Goal: Use online tool/utility: Utilize a website feature to perform a specific function

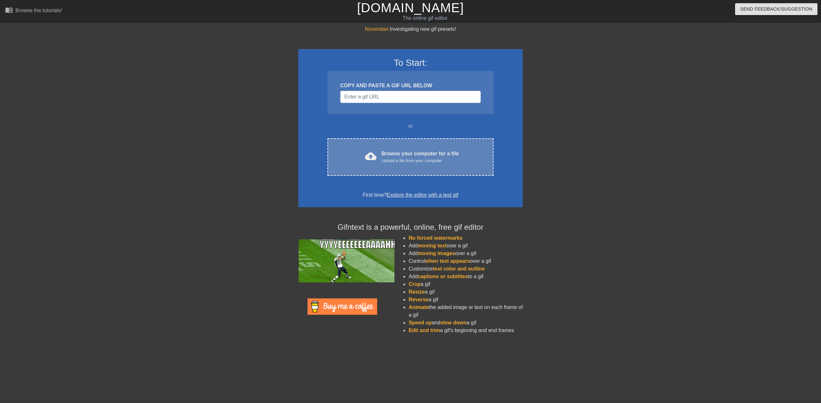
click at [395, 163] on div "Upload a file from your computer" at bounding box center [419, 160] width 77 height 6
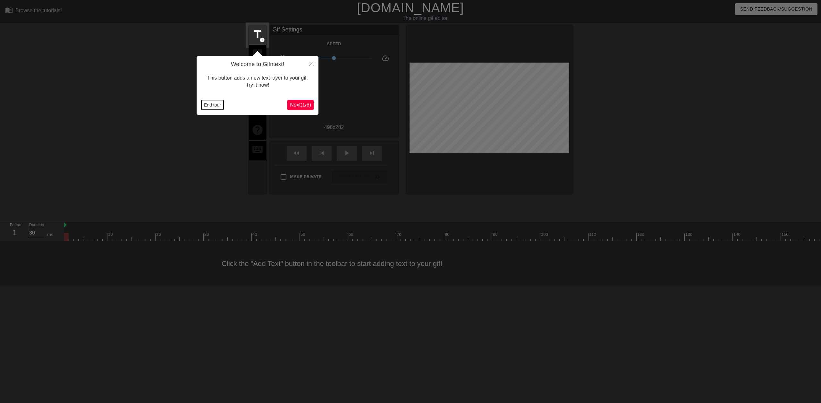
click at [214, 105] on button "End tour" at bounding box center [212, 105] width 22 height 10
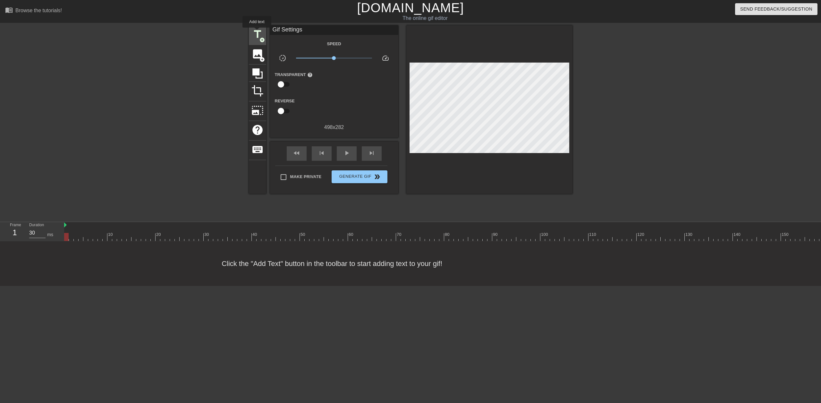
click at [257, 32] on span "title" at bounding box center [257, 34] width 12 height 12
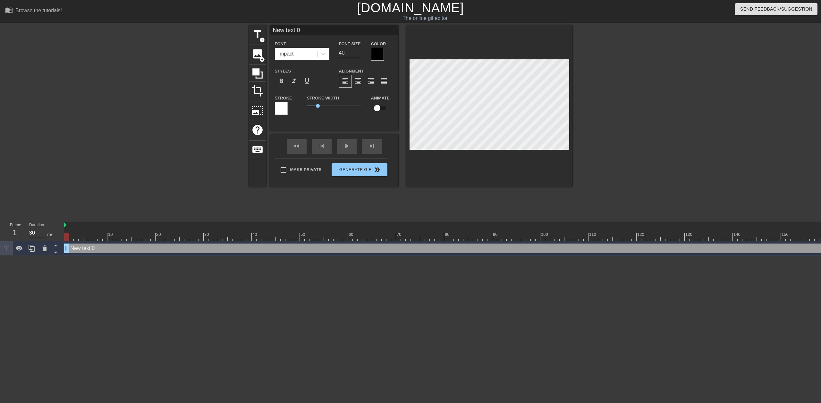
click at [379, 52] on div at bounding box center [377, 54] width 13 height 13
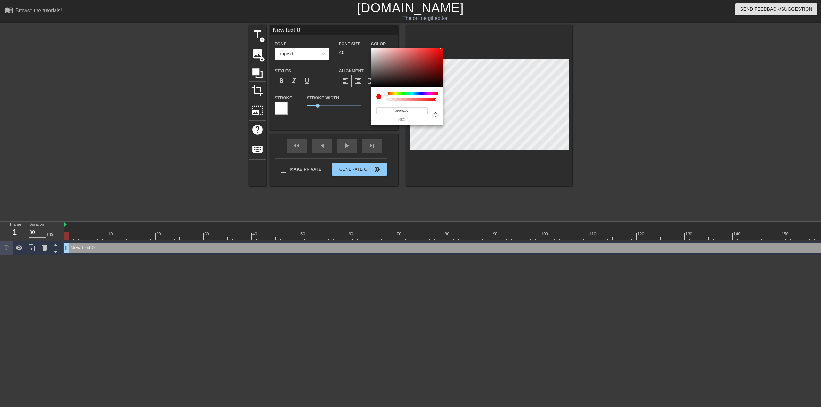
type input "#F80000"
drag, startPoint x: 416, startPoint y: 59, endPoint x: 443, endPoint y: 49, distance: 28.9
click at [443, 49] on div "#F80000 hex" at bounding box center [410, 203] width 821 height 407
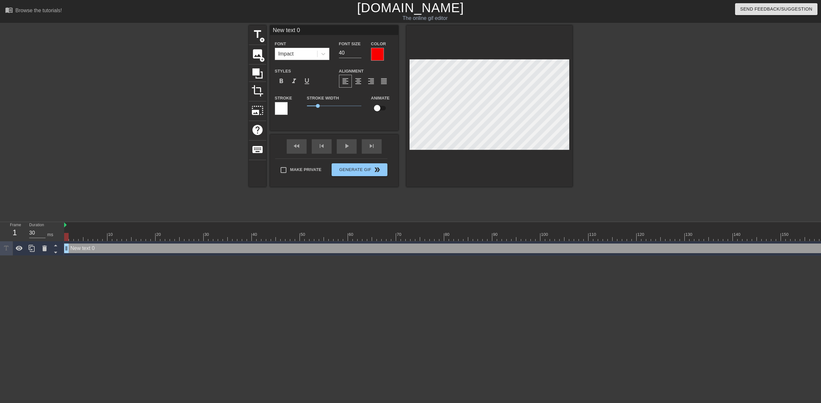
click at [283, 108] on div at bounding box center [281, 108] width 13 height 13
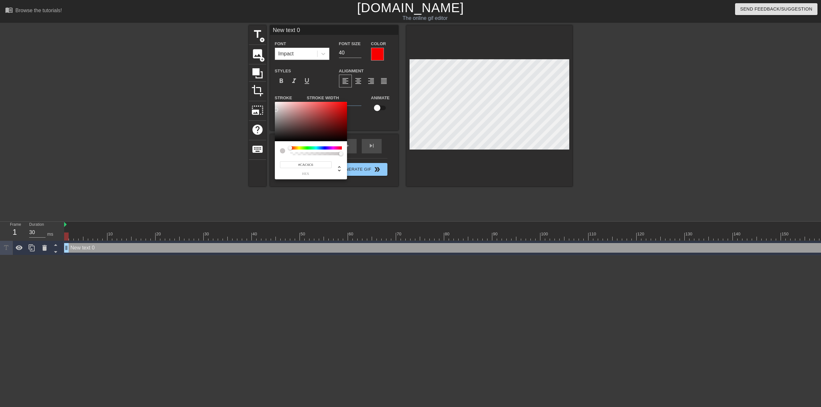
type input "#FFFFFF"
drag, startPoint x: 315, startPoint y: 118, endPoint x: 273, endPoint y: 98, distance: 46.6
click at [273, 98] on div "#FFFFFF hex" at bounding box center [410, 203] width 821 height 407
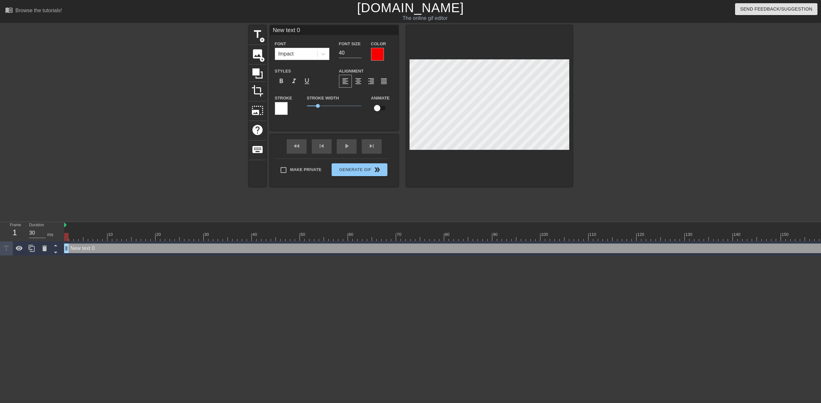
click at [284, 109] on div at bounding box center [281, 108] width 13 height 13
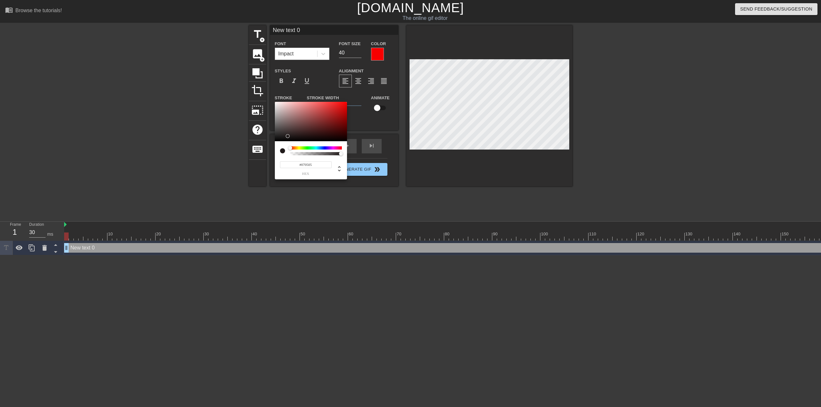
type input "#000000"
drag, startPoint x: 286, startPoint y: 137, endPoint x: 263, endPoint y: 151, distance: 27.4
click at [263, 148] on div "#000000 hex" at bounding box center [410, 203] width 821 height 407
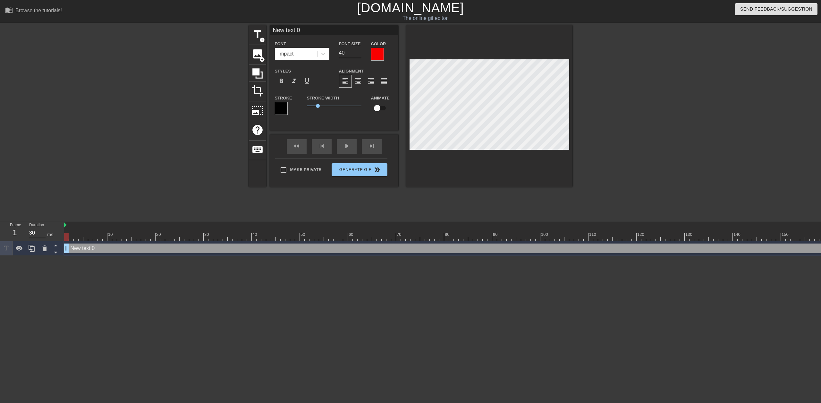
drag, startPoint x: 324, startPoint y: 31, endPoint x: 272, endPoint y: 24, distance: 52.0
click at [272, 24] on div "menu_book Browse the tutorials! [DOMAIN_NAME] The online gif editor Send Feedba…" at bounding box center [410, 127] width 821 height 255
type input "*BUZZ*"
click at [346, 147] on div "play_arrow" at bounding box center [347, 146] width 20 height 14
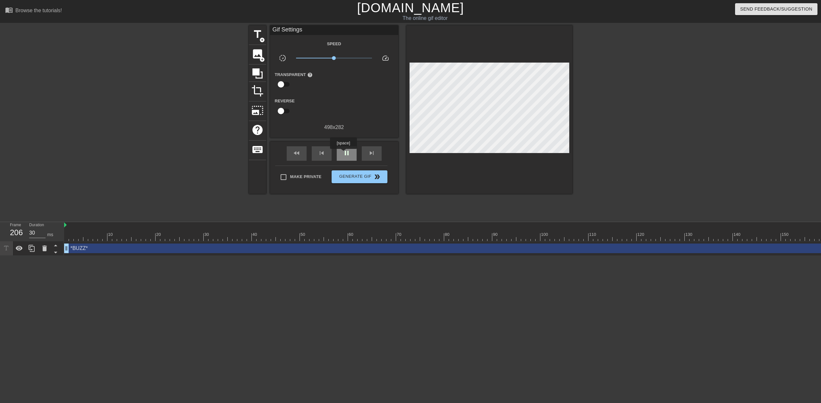
click at [343, 153] on span "pause" at bounding box center [347, 153] width 8 height 8
drag, startPoint x: 287, startPoint y: 253, endPoint x: 263, endPoint y: 251, distance: 23.8
click at [263, 251] on div "*BUZZ* drag_handle drag_handle" at bounding box center [761, 248] width 1394 height 14
click at [257, 251] on div "*BUZZ* drag_handle drag_handle" at bounding box center [761, 248] width 1394 height 10
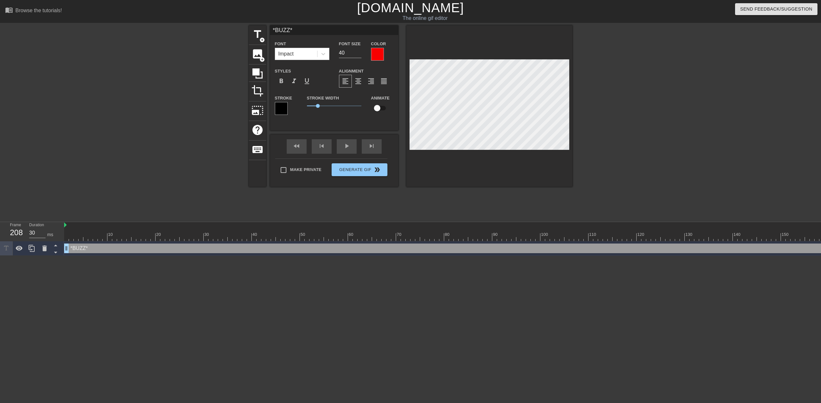
click at [411, 255] on html "menu_book Browse the tutorials! [DOMAIN_NAME] The online gif editor Send Feedba…" at bounding box center [410, 127] width 821 height 255
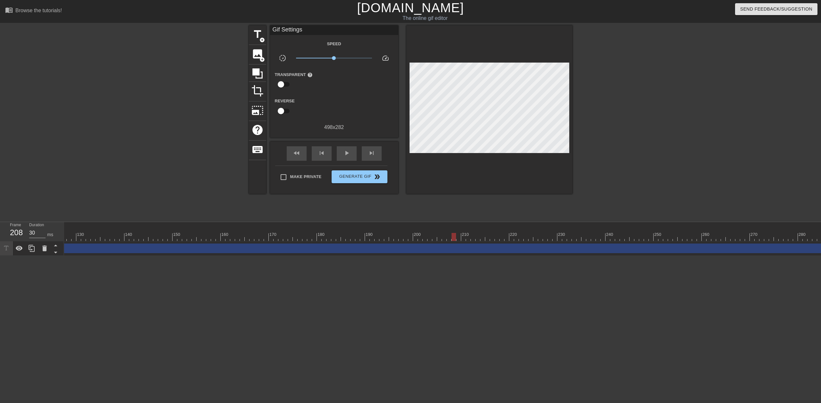
scroll to position [0, 642]
drag, startPoint x: 419, startPoint y: 237, endPoint x: 79, endPoint y: 239, distance: 340.4
click at [79, 239] on div at bounding box center [78, 237] width 4 height 8
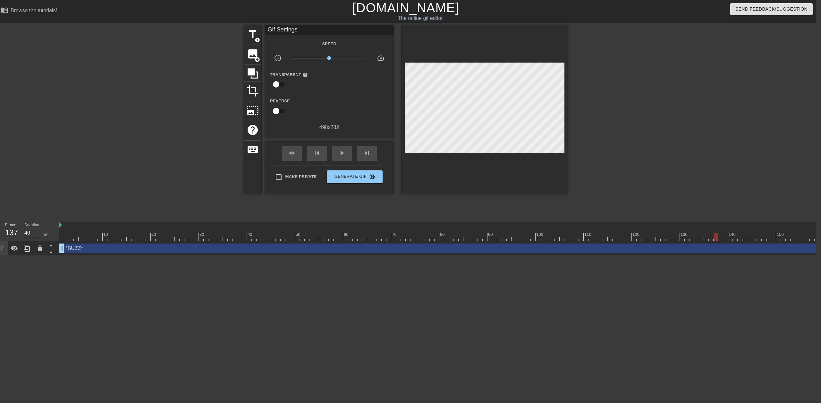
scroll to position [0, 0]
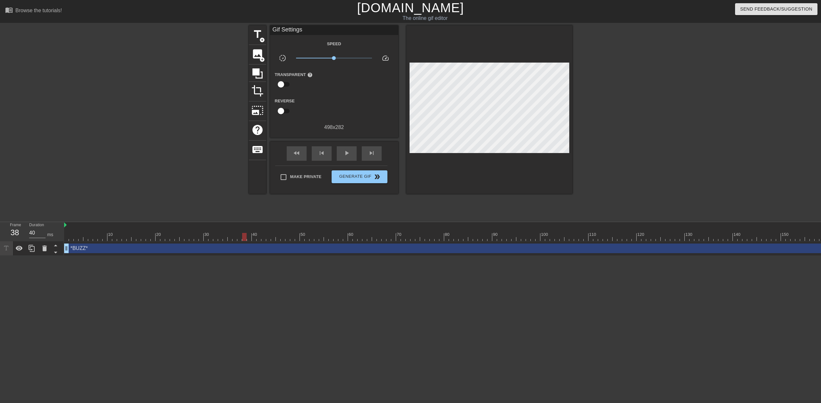
drag, startPoint x: 722, startPoint y: 235, endPoint x: 243, endPoint y: 253, distance: 479.2
click at [243, 253] on div "10 20 30 40 50 60 70 80 90 100 110 120 130 140 150 160" at bounding box center [442, 239] width 756 height 34
drag, startPoint x: 246, startPoint y: 234, endPoint x: 443, endPoint y: 240, distance: 197.2
click at [443, 240] on div at bounding box center [441, 237] width 4 height 8
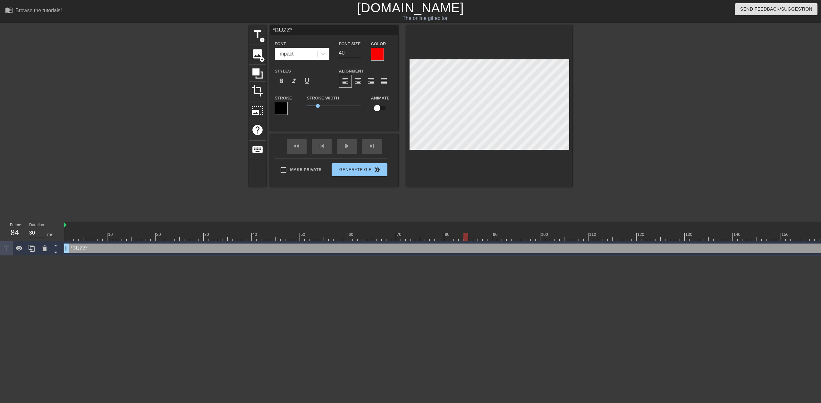
drag, startPoint x: 442, startPoint y: 235, endPoint x: 467, endPoint y: 246, distance: 27.5
click at [467, 246] on div "10 20 30 40 50 60 70 80 90 100 110 120 130 140 150 160" at bounding box center [442, 239] width 756 height 34
drag, startPoint x: 465, startPoint y: 235, endPoint x: 445, endPoint y: 236, distance: 20.9
click at [445, 236] on div at bounding box center [446, 237] width 4 height 8
drag, startPoint x: 446, startPoint y: 238, endPoint x: 599, endPoint y: 241, distance: 152.9
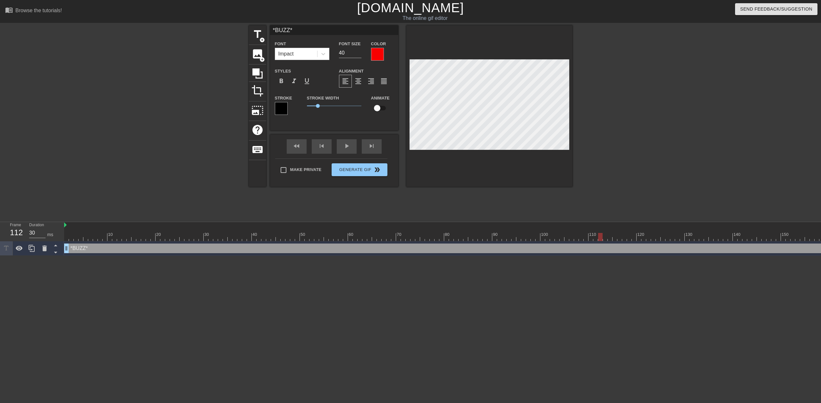
click at [599, 241] on div "10 20 30 40 50 60 70 80 90 100 110 120 130 140 150 160" at bounding box center [761, 231] width 1394 height 19
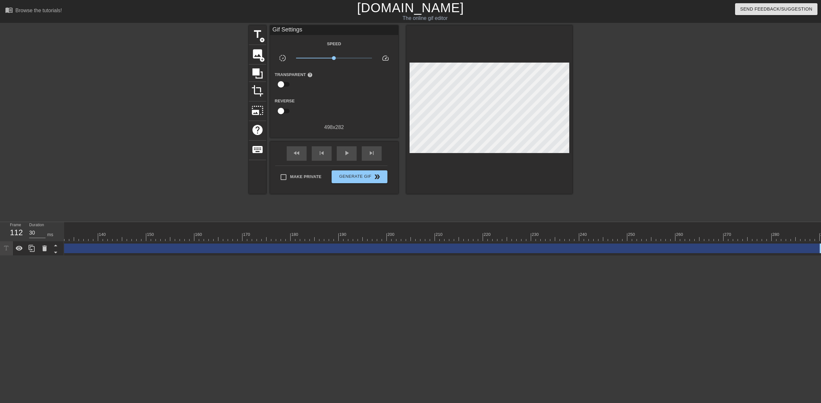
scroll to position [0, 642]
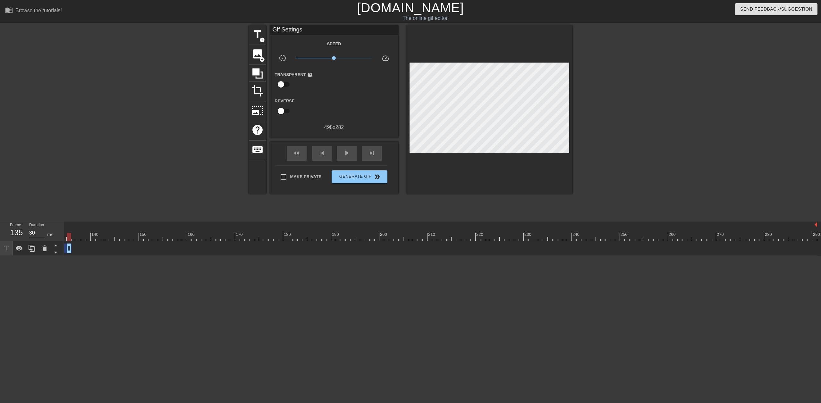
drag, startPoint x: 814, startPoint y: 248, endPoint x: 67, endPoint y: 239, distance: 746.2
click at [67, 239] on div "10 20 30 40 50 60 70 80 90 100 110 120 130 140 150 160" at bounding box center [442, 239] width 756 height 34
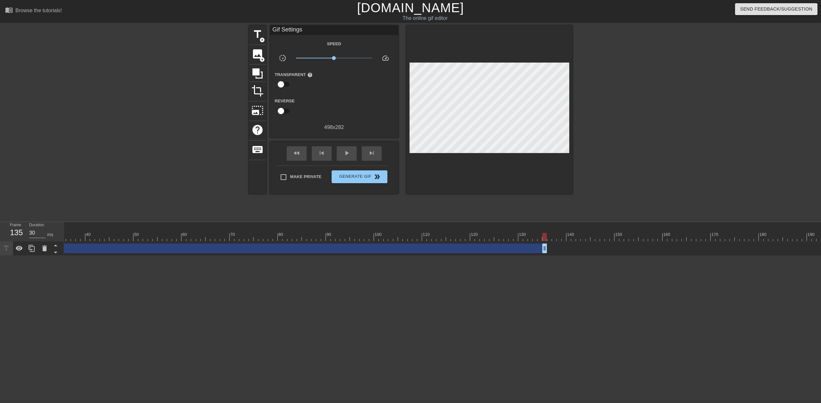
scroll to position [0, 161]
drag, startPoint x: 549, startPoint y: 247, endPoint x: 435, endPoint y: 245, distance: 113.5
click at [67, 238] on div at bounding box center [761, 237] width 1394 height 8
click at [342, 156] on div "play_arrow" at bounding box center [347, 153] width 20 height 14
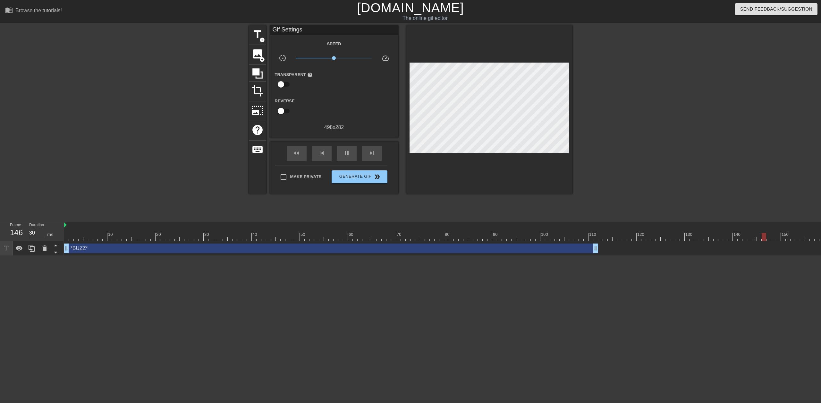
click at [77, 233] on div at bounding box center [761, 237] width 1394 height 8
type input "30"
drag, startPoint x: 74, startPoint y: 233, endPoint x: 47, endPoint y: 232, distance: 26.9
click at [47, 232] on div "Frame 1 Duration 30 ms 10 20 30 40 50 60 70 80 90 100 110 120 130 140 150" at bounding box center [410, 239] width 821 height 34
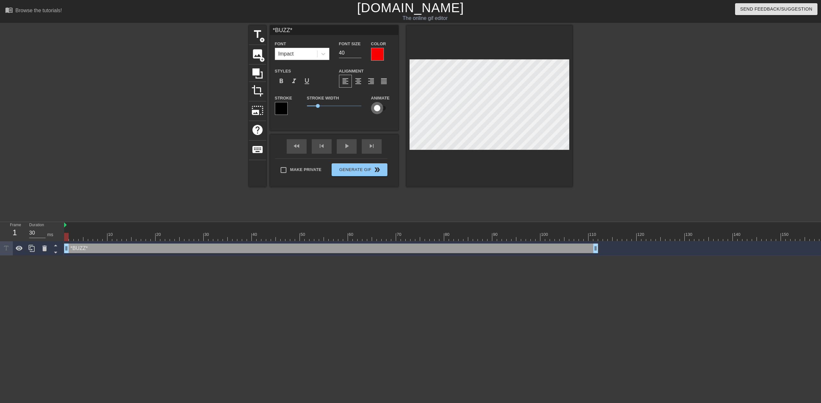
click at [380, 108] on input "checkbox" at bounding box center [377, 108] width 37 height 12
checkbox input "true"
drag, startPoint x: 67, startPoint y: 236, endPoint x: 442, endPoint y: 254, distance: 376.1
click at [442, 254] on div "10 20 30 40 50 60 70 80 90 100 110 120 130 140 150 160" at bounding box center [442, 239] width 756 height 34
drag, startPoint x: 440, startPoint y: 235, endPoint x: 41, endPoint y: 241, distance: 399.1
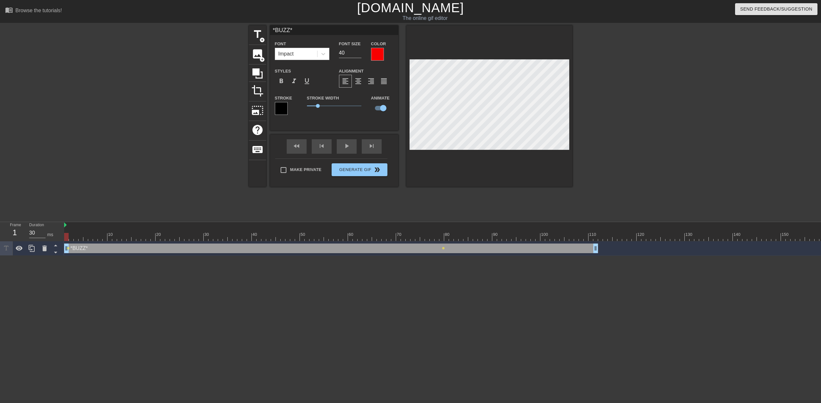
click at [41, 241] on div "Frame 1 Duration 30 ms 10 20 30 40 50 60 70 80 90 100 110 120 130 140 150" at bounding box center [410, 239] width 821 height 34
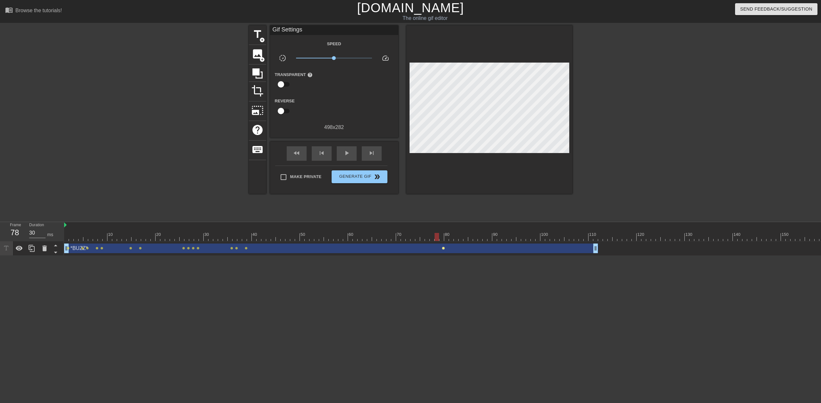
click at [443, 247] on span "lens" at bounding box center [443, 247] width 3 height 3
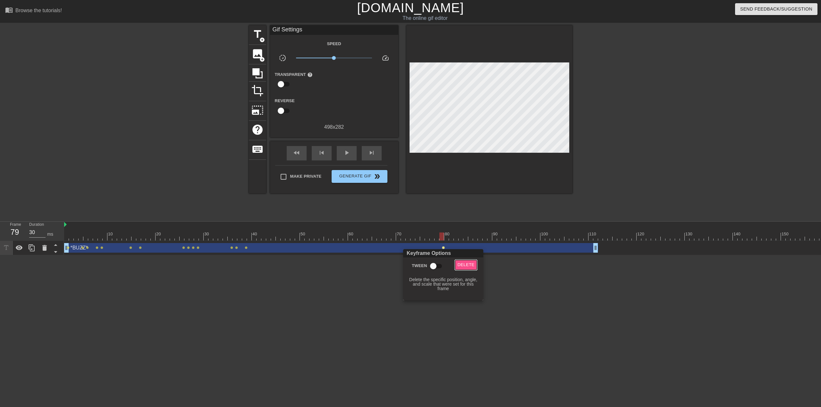
click at [459, 264] on span "Delete" at bounding box center [465, 265] width 17 height 7
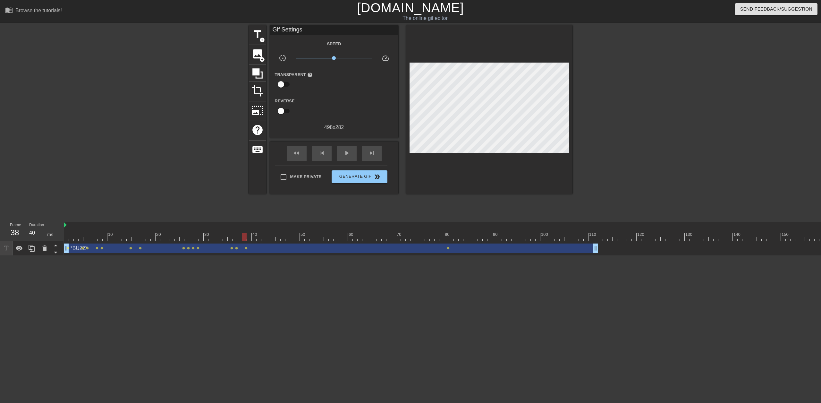
drag, startPoint x: 408, startPoint y: 119, endPoint x: 452, endPoint y: 187, distance: 80.7
click at [452, 187] on div at bounding box center [489, 109] width 166 height 168
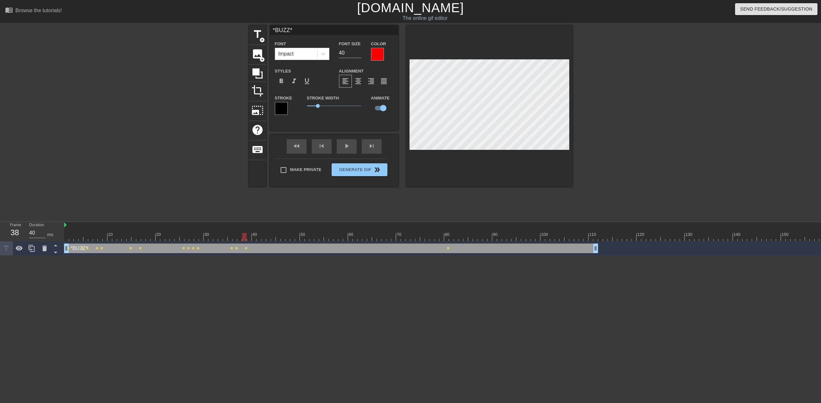
scroll to position [1, 1]
drag, startPoint x: 300, startPoint y: 31, endPoint x: 288, endPoint y: 39, distance: 14.9
click at [257, 28] on div "title add_circle image add_circle crop photo_size_select_large help keyboard *B…" at bounding box center [410, 105] width 323 height 161
click at [30, 249] on icon at bounding box center [32, 248] width 6 height 7
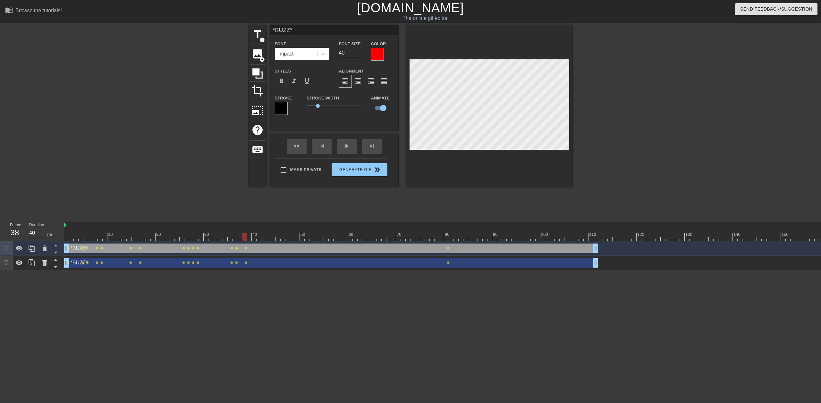
click at [90, 265] on div "*BUZZ* drag_handle drag_handle" at bounding box center [331, 263] width 534 height 10
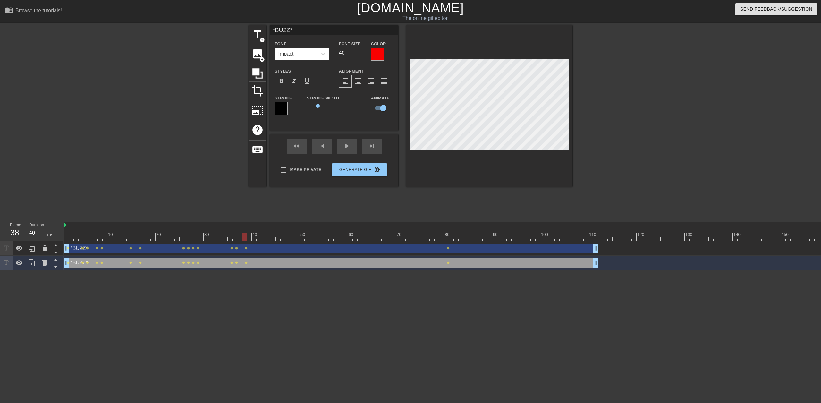
click at [97, 254] on div "*BUZZ* drag_handle drag_handle lens lens lens lens lens lens lens lens lens len…" at bounding box center [761, 248] width 1394 height 14
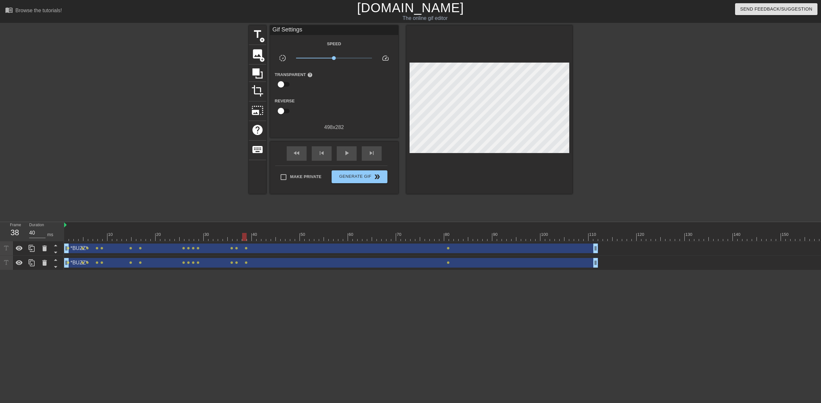
click at [96, 251] on div "*BUZZ* drag_handle drag_handle" at bounding box center [331, 248] width 534 height 10
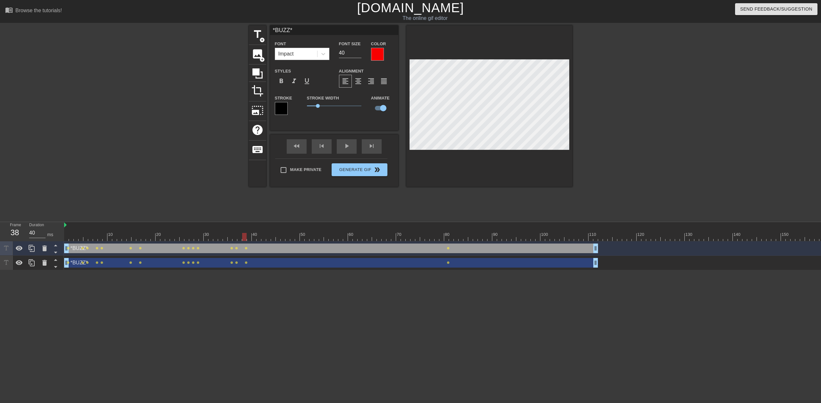
click at [89, 261] on div "*BUZZ* drag_handle drag_handle" at bounding box center [331, 263] width 534 height 10
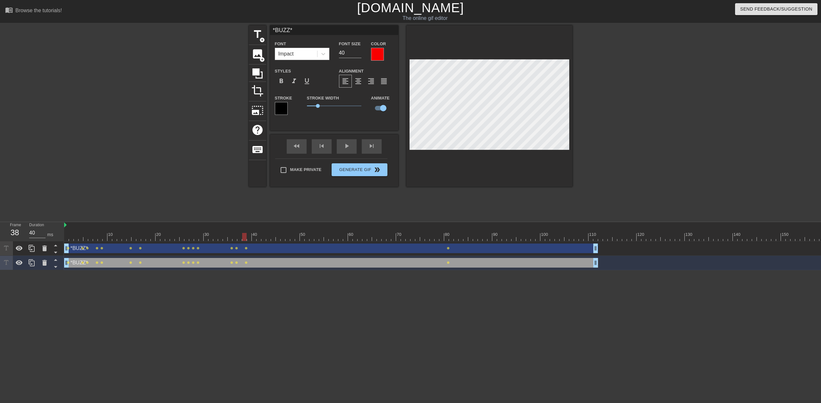
click at [121, 263] on div "*BUZZ* drag_handle drag_handle" at bounding box center [331, 263] width 534 height 10
click at [447, 263] on span "lens" at bounding box center [447, 262] width 3 height 3
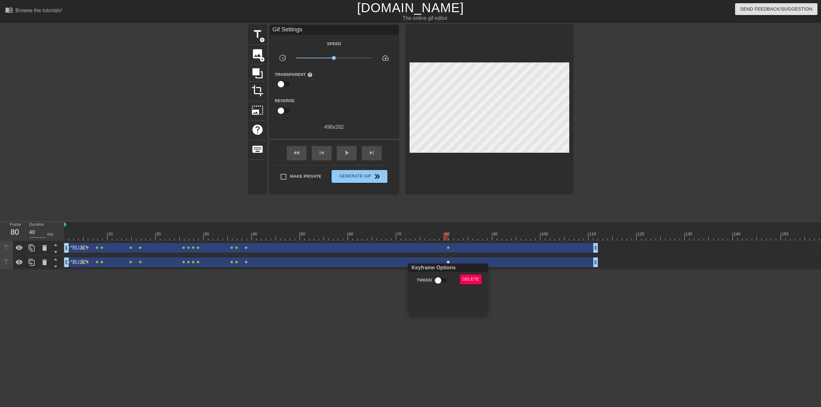
click at [538, 322] on div at bounding box center [410, 203] width 821 height 407
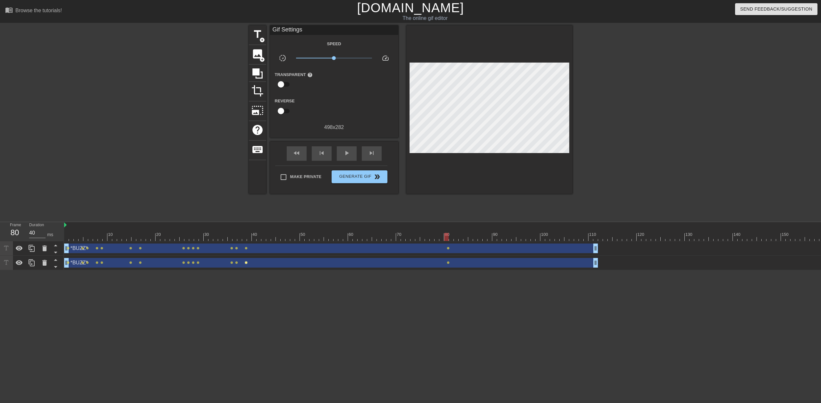
click at [246, 263] on span "lens" at bounding box center [246, 262] width 3 height 3
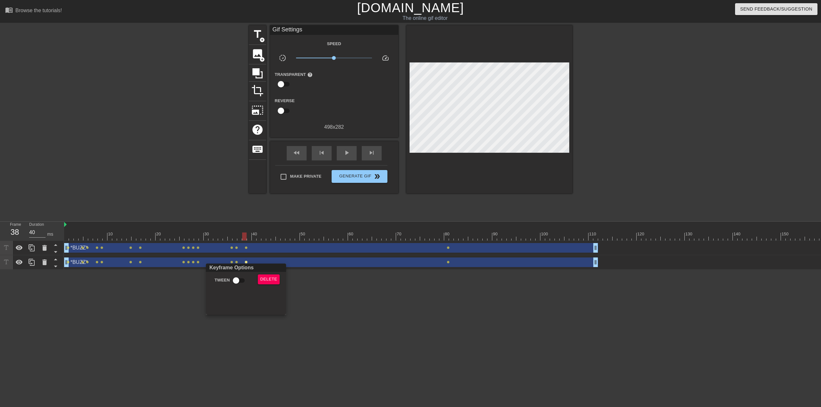
click at [171, 308] on div at bounding box center [410, 203] width 821 height 407
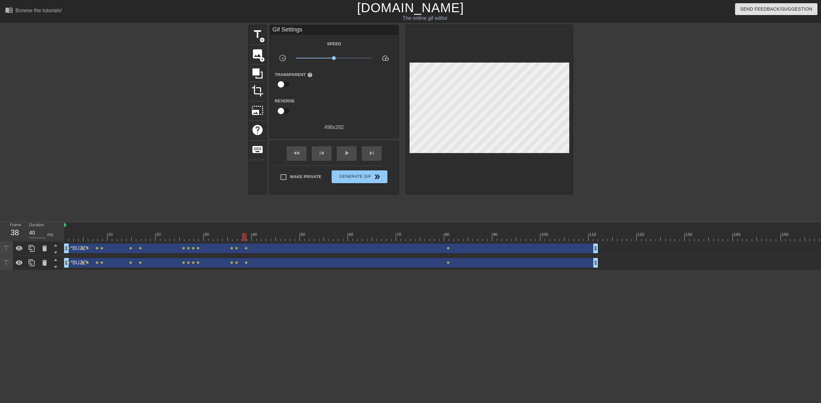
click at [244, 238] on div at bounding box center [244, 237] width 4 height 8
drag, startPoint x: 68, startPoint y: 264, endPoint x: 246, endPoint y: 266, distance: 177.9
click at [298, 263] on div "*BUZZ* drag_handle drag_handle" at bounding box center [420, 263] width 356 height 10
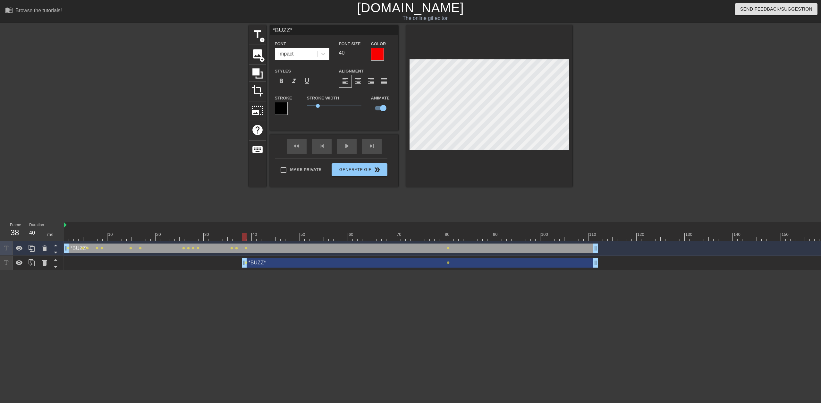
click at [290, 260] on div "*BUZZ* drag_handle drag_handle" at bounding box center [420, 263] width 356 height 10
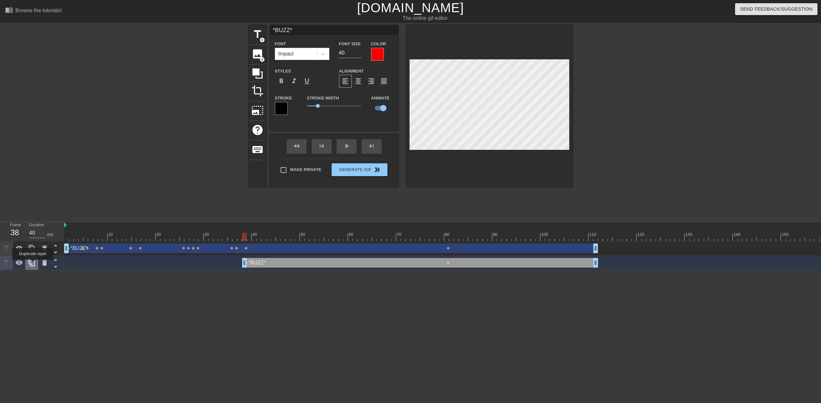
click at [33, 264] on icon at bounding box center [32, 263] width 8 height 8
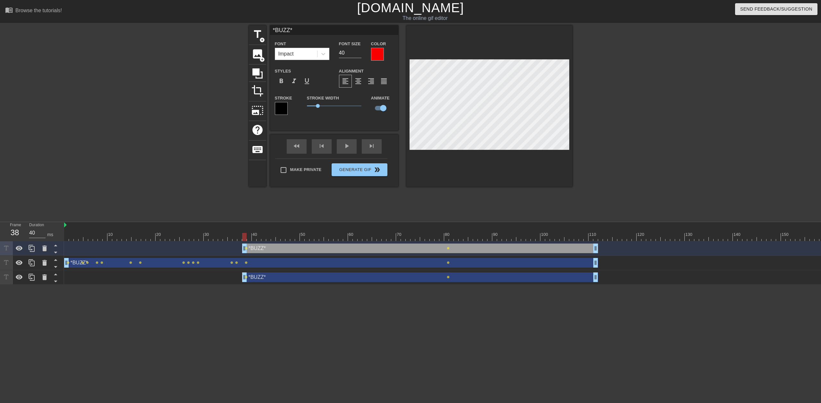
click at [280, 247] on div "*BUZZ* drag_handle drag_handle" at bounding box center [420, 248] width 356 height 10
click at [29, 250] on icon at bounding box center [32, 248] width 8 height 8
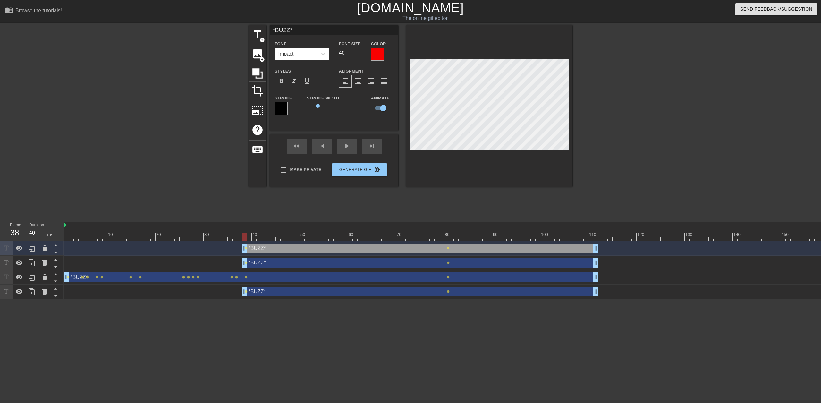
click at [274, 246] on div "*BUZZ* drag_handle drag_handle" at bounding box center [420, 248] width 356 height 10
click at [29, 248] on icon at bounding box center [32, 248] width 6 height 7
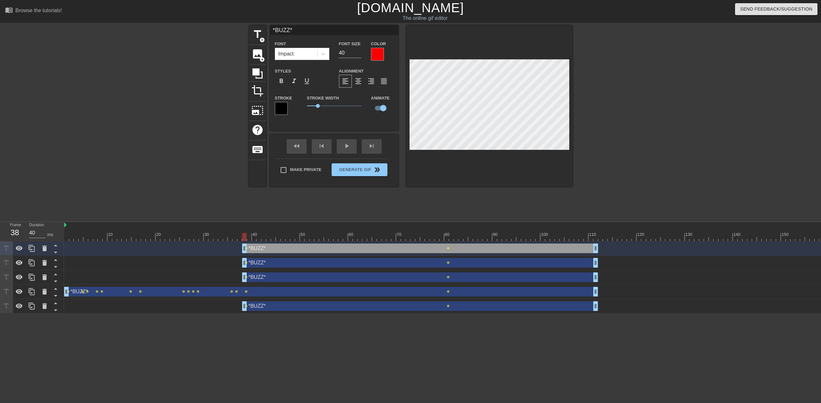
click at [301, 250] on div "*BUZZ* drag_handle drag_handle" at bounding box center [420, 248] width 356 height 10
click at [32, 249] on icon at bounding box center [32, 248] width 6 height 7
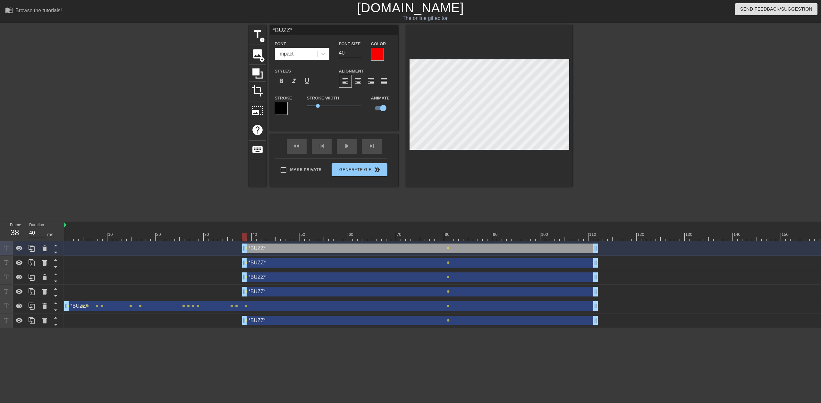
click at [346, 246] on div "*BUZZ* drag_handle drag_handle" at bounding box center [420, 248] width 356 height 10
drag, startPoint x: 245, startPoint y: 236, endPoint x: 281, endPoint y: 241, distance: 37.2
click at [281, 241] on div "10 20 30 40 50 60 70 80 90 100 110 120 130 140 150 160" at bounding box center [761, 231] width 1394 height 19
click at [282, 248] on div "*BUZZ* drag_handle drag_handle" at bounding box center [420, 248] width 356 height 10
click at [34, 250] on icon at bounding box center [32, 248] width 8 height 8
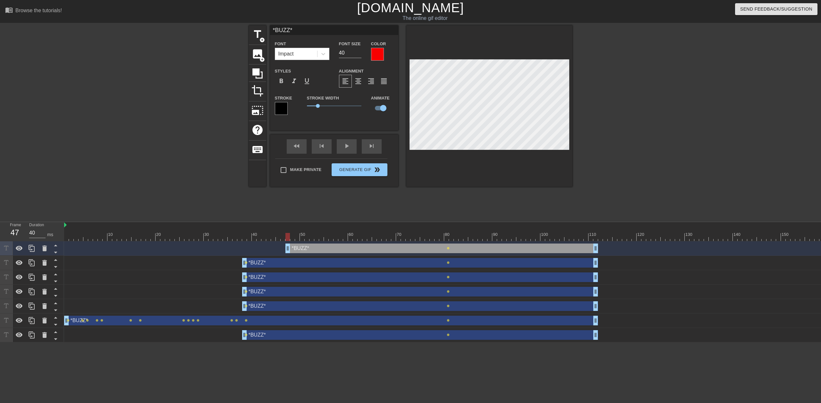
drag, startPoint x: 244, startPoint y: 249, endPoint x: 287, endPoint y: 250, distance: 43.3
click at [29, 249] on icon at bounding box center [32, 248] width 6 height 7
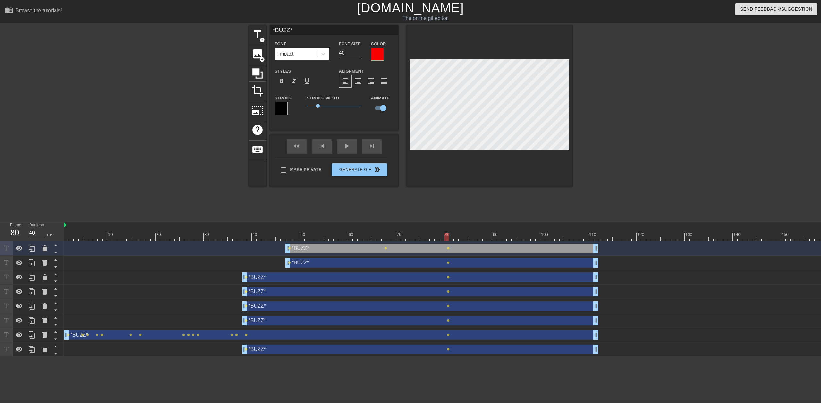
click at [641, 128] on div at bounding box center [628, 121] width 96 height 192
click at [429, 261] on div "*BUZZ* drag_handle drag_handle" at bounding box center [441, 263] width 313 height 10
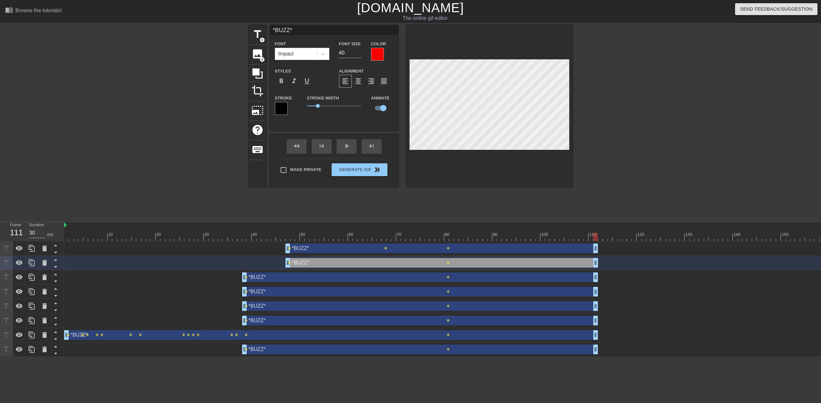
click at [426, 250] on div "*BUZZ* drag_handle drag_handle" at bounding box center [441, 248] width 313 height 10
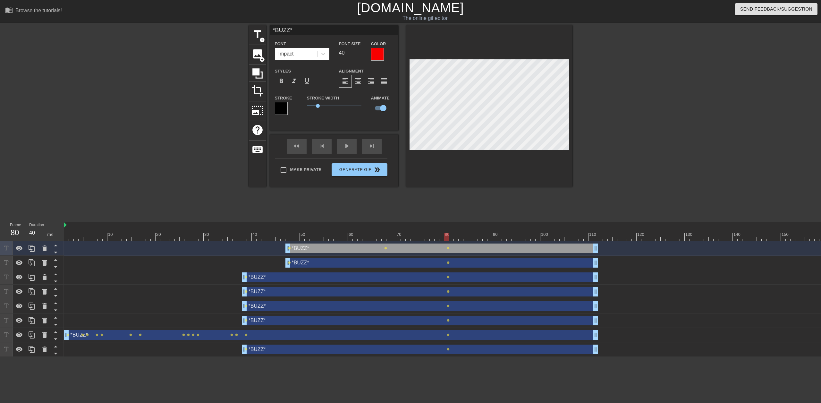
drag, startPoint x: 594, startPoint y: 238, endPoint x: 448, endPoint y: 244, distance: 146.3
click at [448, 244] on div "10 20 30 40 50 60 70 80 90 100 110 120 130 140 150 160" at bounding box center [442, 289] width 756 height 135
click at [456, 277] on div "*BUZZ* drag_handle drag_handle" at bounding box center [420, 277] width 356 height 10
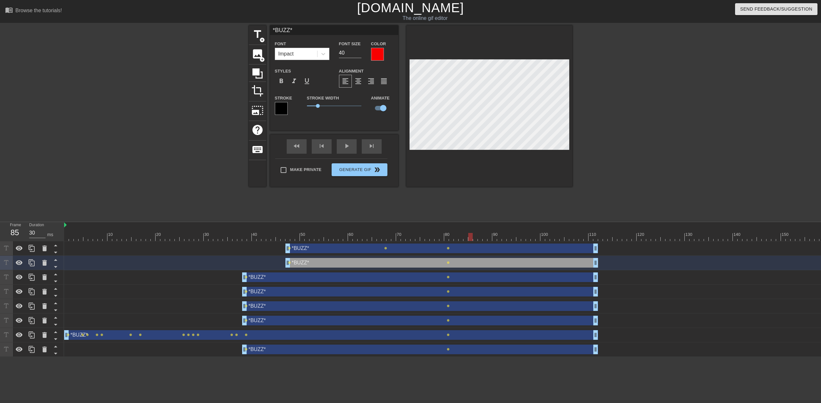
click at [468, 294] on div "*BUZZ* drag_handle drag_handle" at bounding box center [420, 292] width 356 height 10
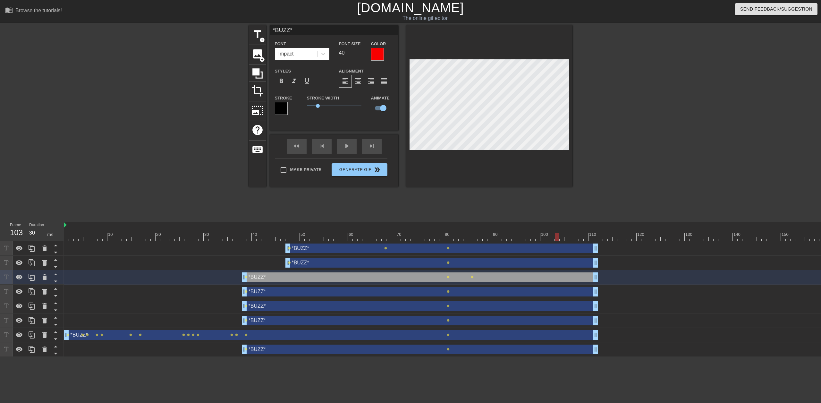
click at [462, 293] on div "*BUZZ* drag_handle drag_handle" at bounding box center [420, 292] width 356 height 10
click at [568, 293] on div "*BUZZ* drag_handle drag_handle" at bounding box center [420, 292] width 356 height 10
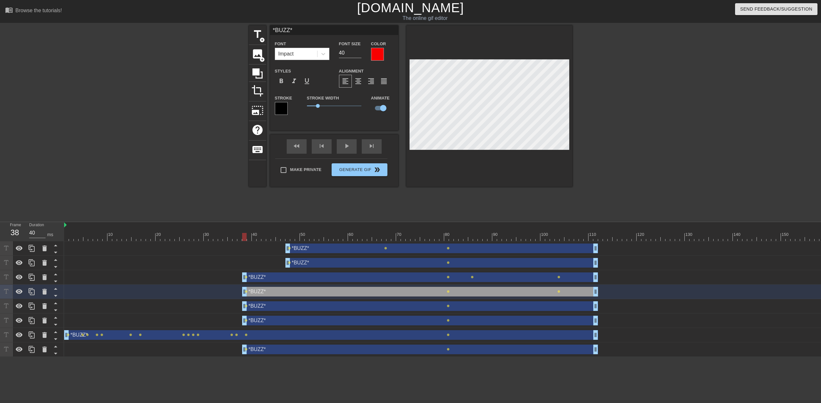
click at [566, 307] on div "*BUZZ* drag_handle drag_handle" at bounding box center [420, 306] width 356 height 10
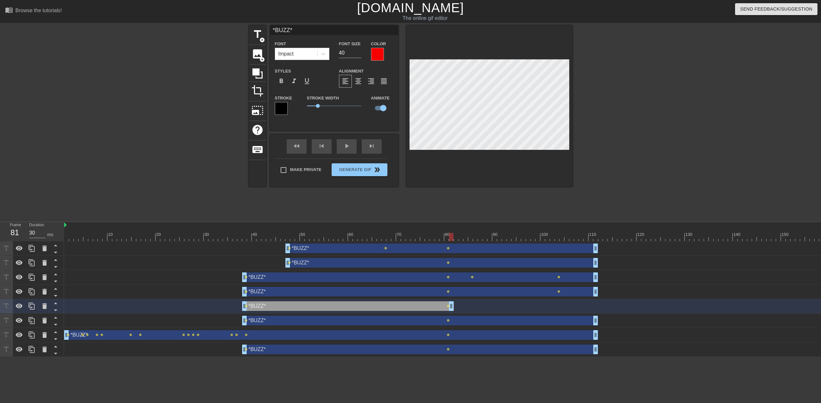
drag, startPoint x: 595, startPoint y: 305, endPoint x: 450, endPoint y: 305, distance: 144.9
drag, startPoint x: 597, startPoint y: 322, endPoint x: 452, endPoint y: 325, distance: 144.6
click at [452, 325] on div "*BUZZ* drag_handle drag_handle lens lens" at bounding box center [761, 320] width 1394 height 14
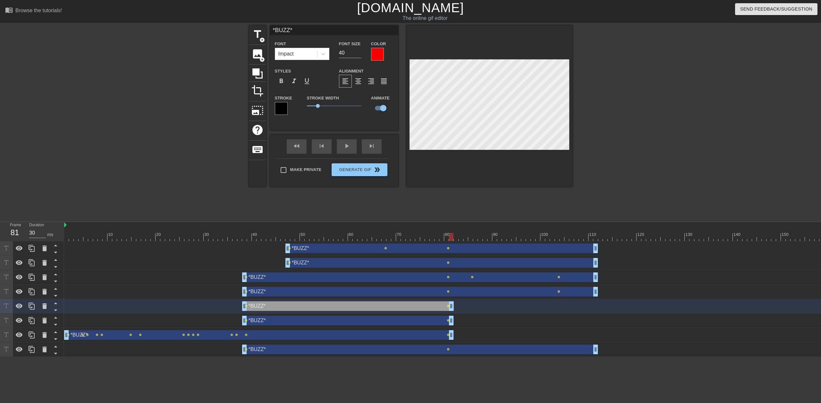
drag, startPoint x: 595, startPoint y: 334, endPoint x: 453, endPoint y: 335, distance: 142.3
drag, startPoint x: 595, startPoint y: 347, endPoint x: 453, endPoint y: 347, distance: 142.3
click at [341, 146] on div "play_arrow" at bounding box center [347, 146] width 20 height 14
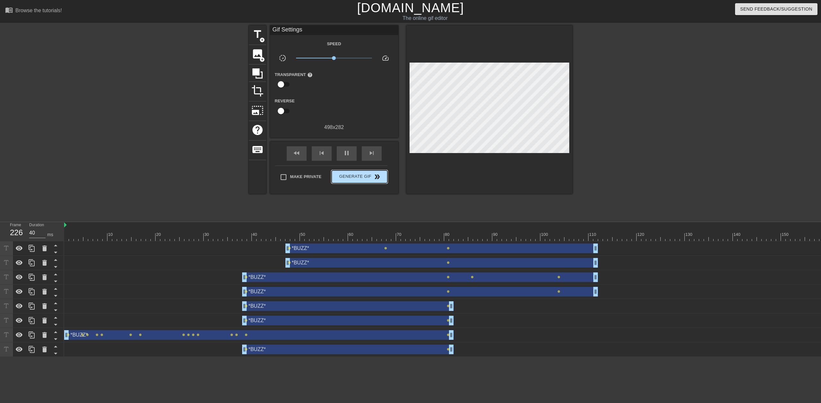
type input "30"
click at [358, 173] on span "Generate Gif double_arrow" at bounding box center [359, 177] width 50 height 8
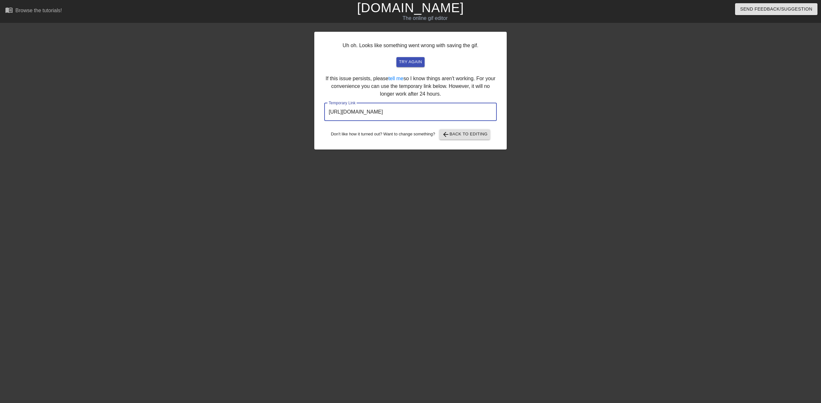
drag, startPoint x: 465, startPoint y: 110, endPoint x: 329, endPoint y: 115, distance: 136.0
click at [311, 107] on div "Uh oh. Looks like something went wrong with saving the gif. try again If this i…" at bounding box center [410, 121] width 821 height 192
